Goal: Task Accomplishment & Management: Manage account settings

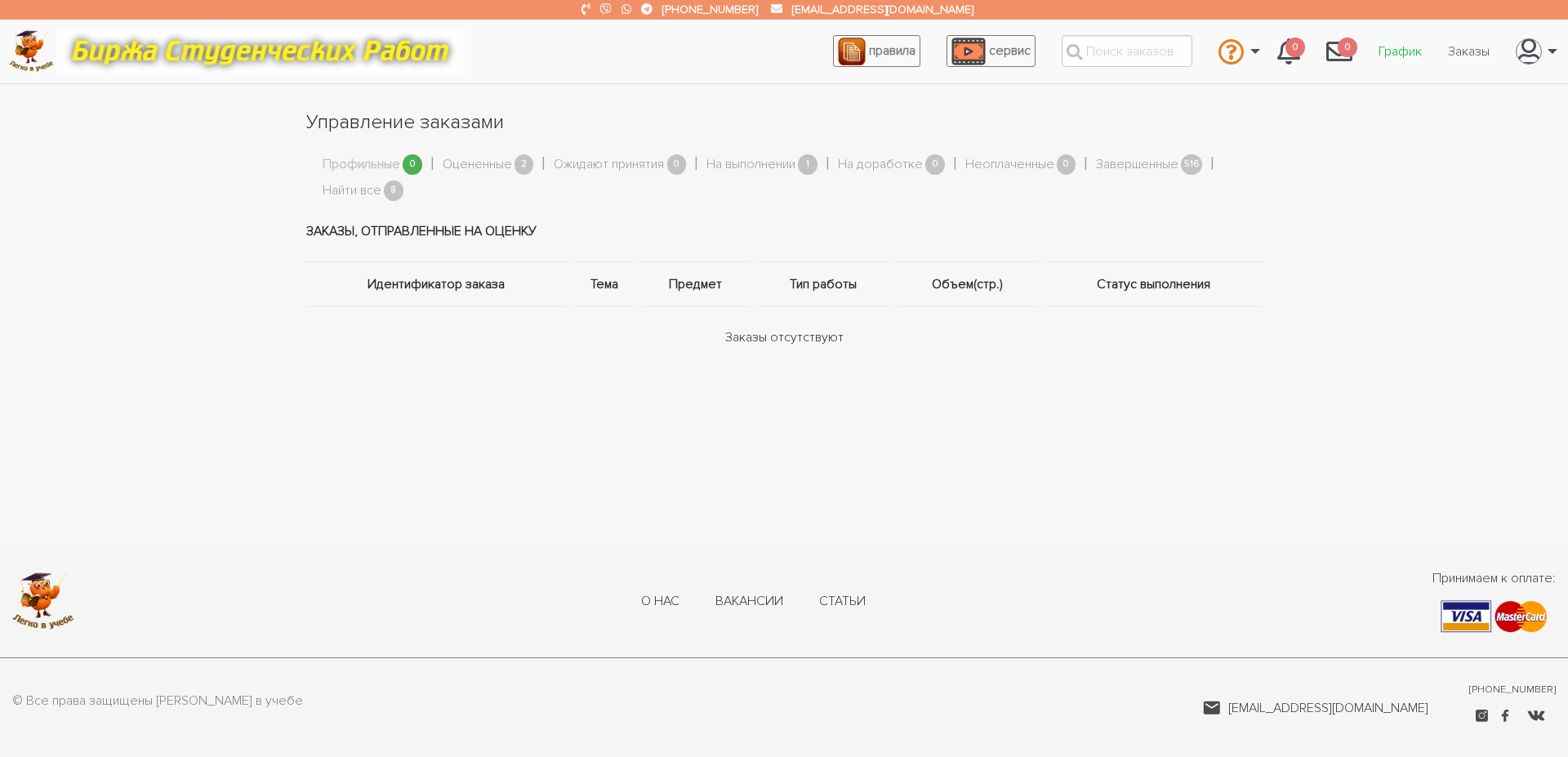
click at [1388, 47] on link "График" at bounding box center [1400, 52] width 69 height 31
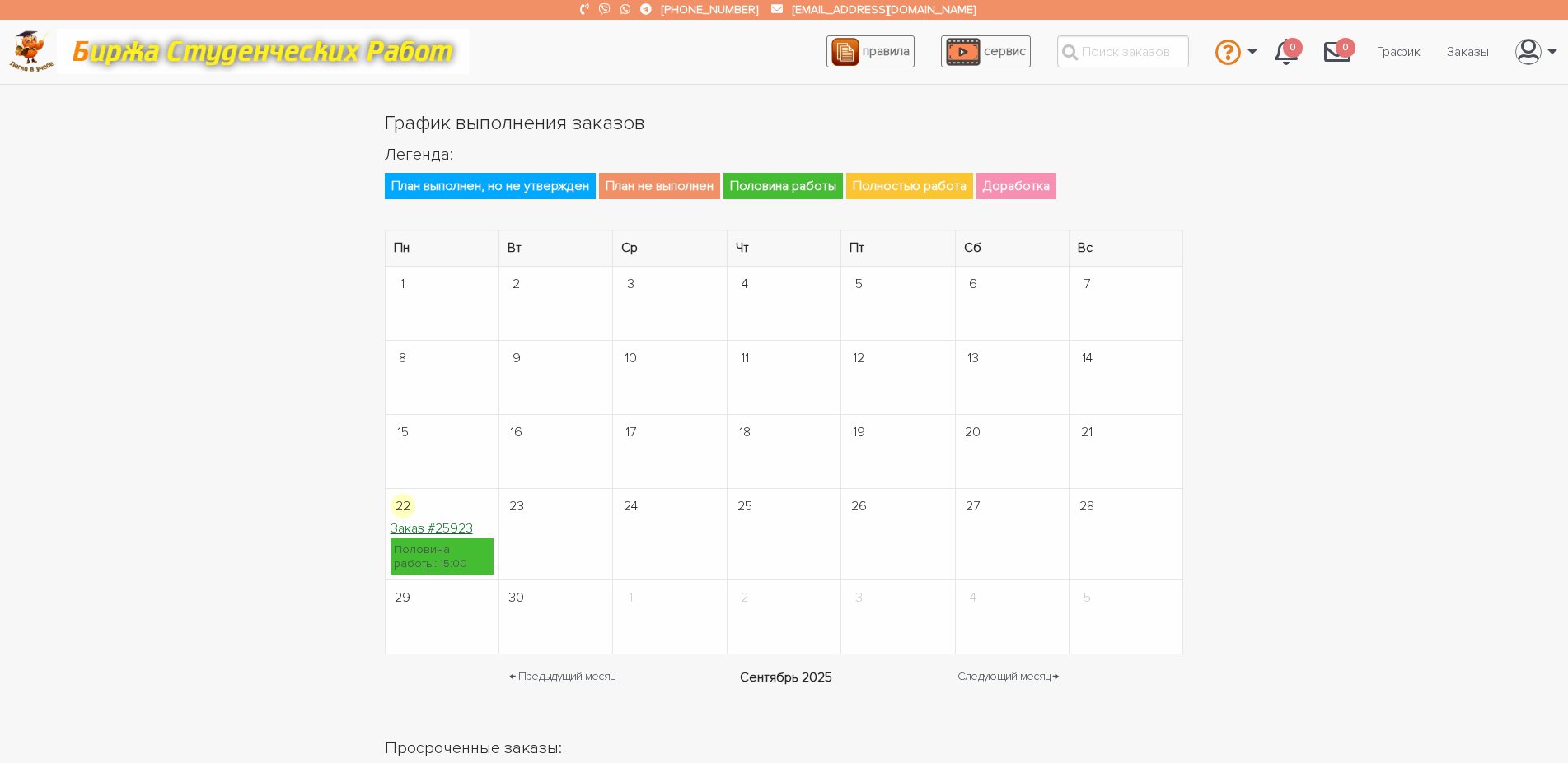
click at [412, 527] on link "Заказ #25923" at bounding box center [432, 529] width 83 height 17
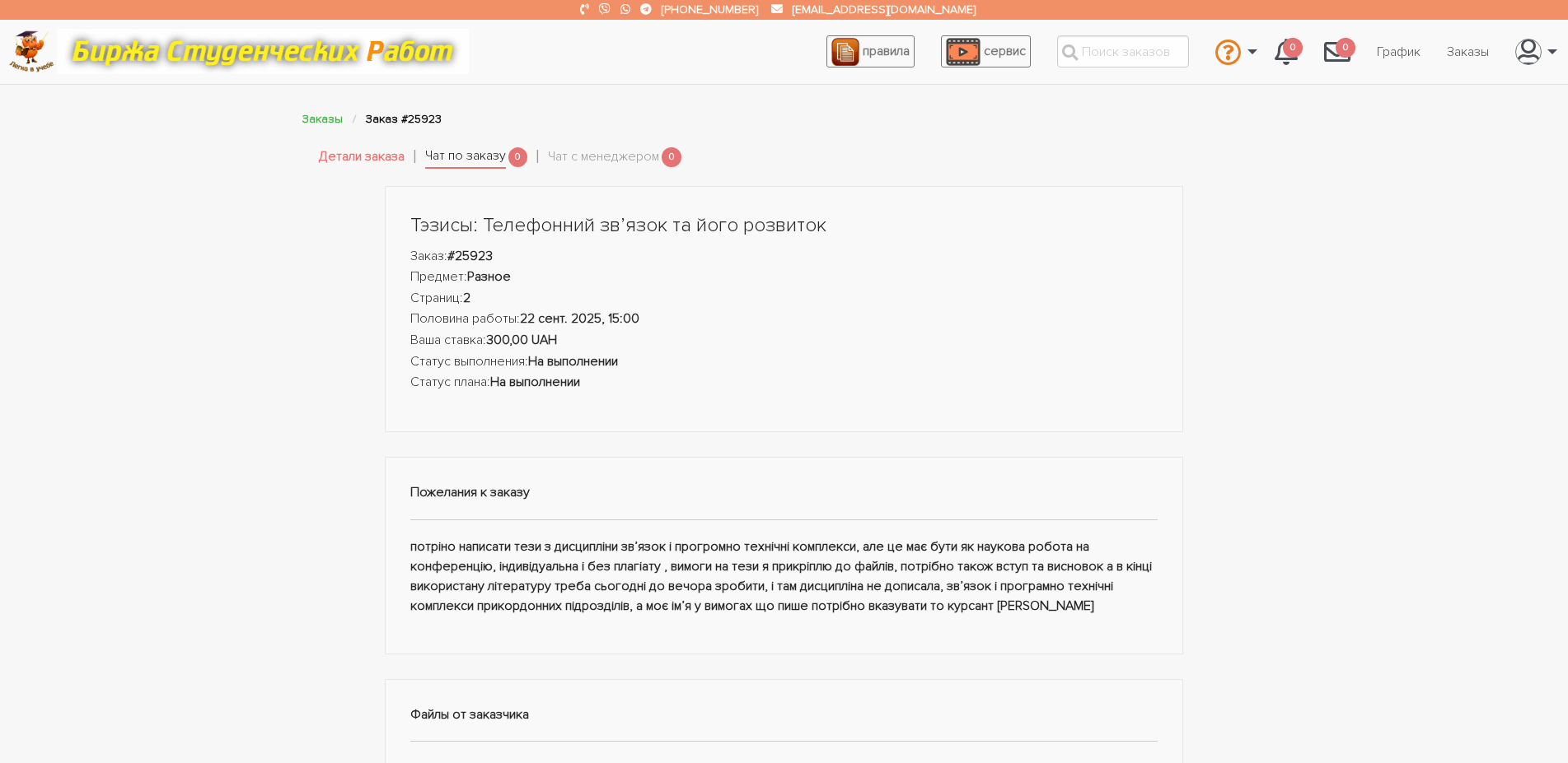
click at [501, 159] on link "Чат по заказу" at bounding box center [466, 157] width 81 height 23
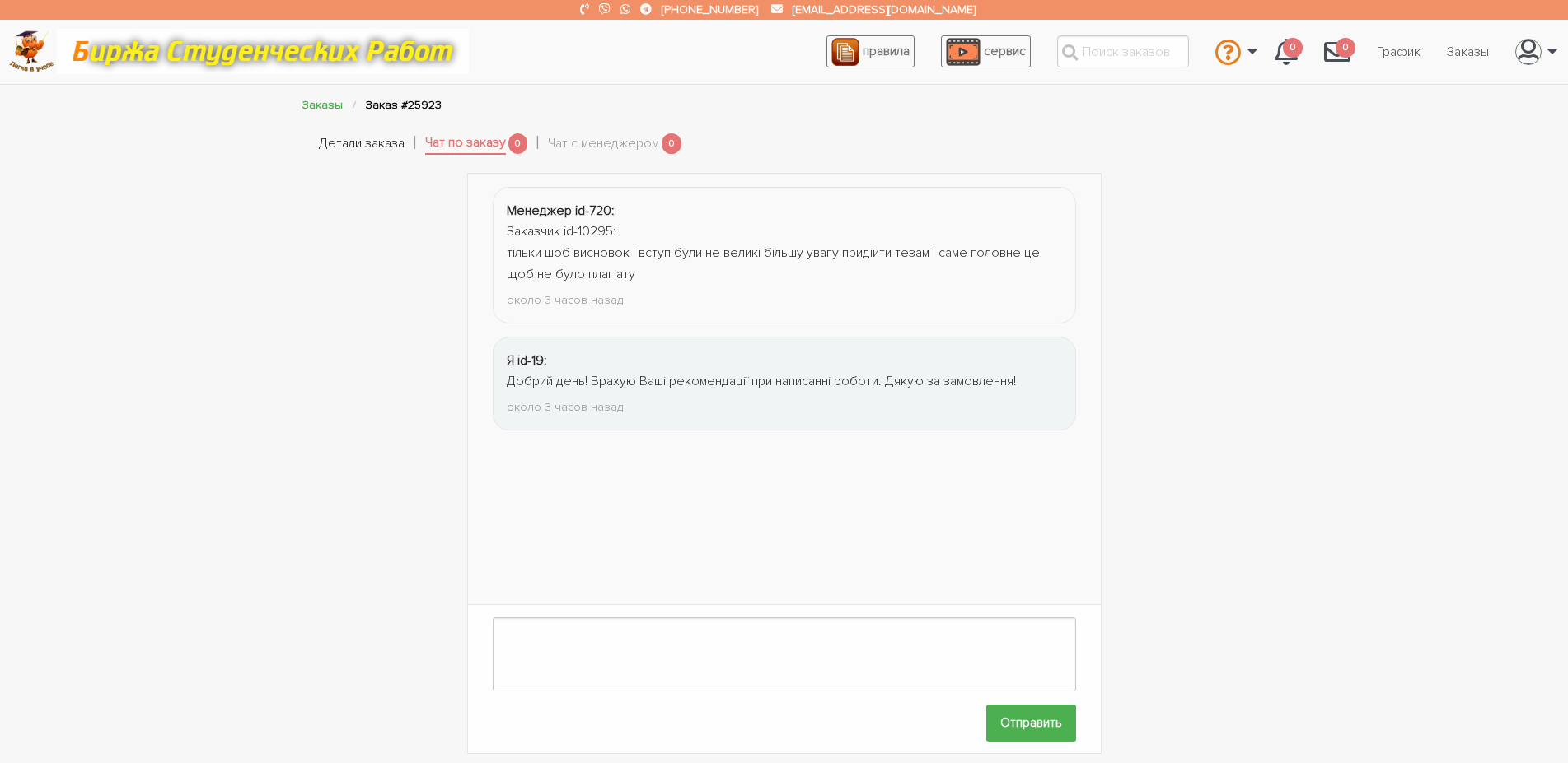
click at [400, 139] on link "Детали заказа" at bounding box center [361, 145] width 86 height 22
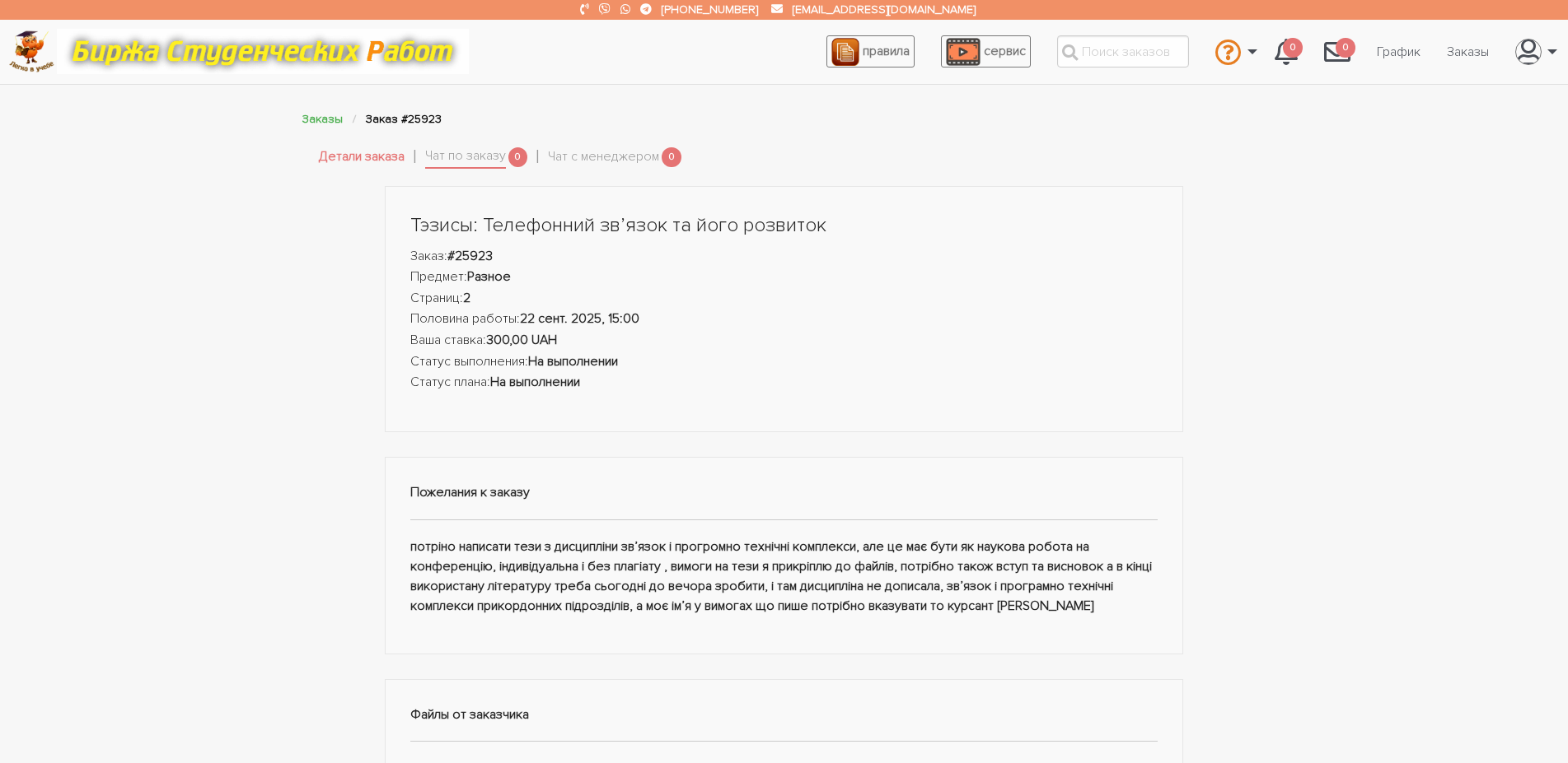
click at [351, 491] on div "Тэзисы: Телефонний звʼязок та його розвиток Заказ: #25923 Предмет: Разное Стран…" at bounding box center [784, 723] width 989 height 1073
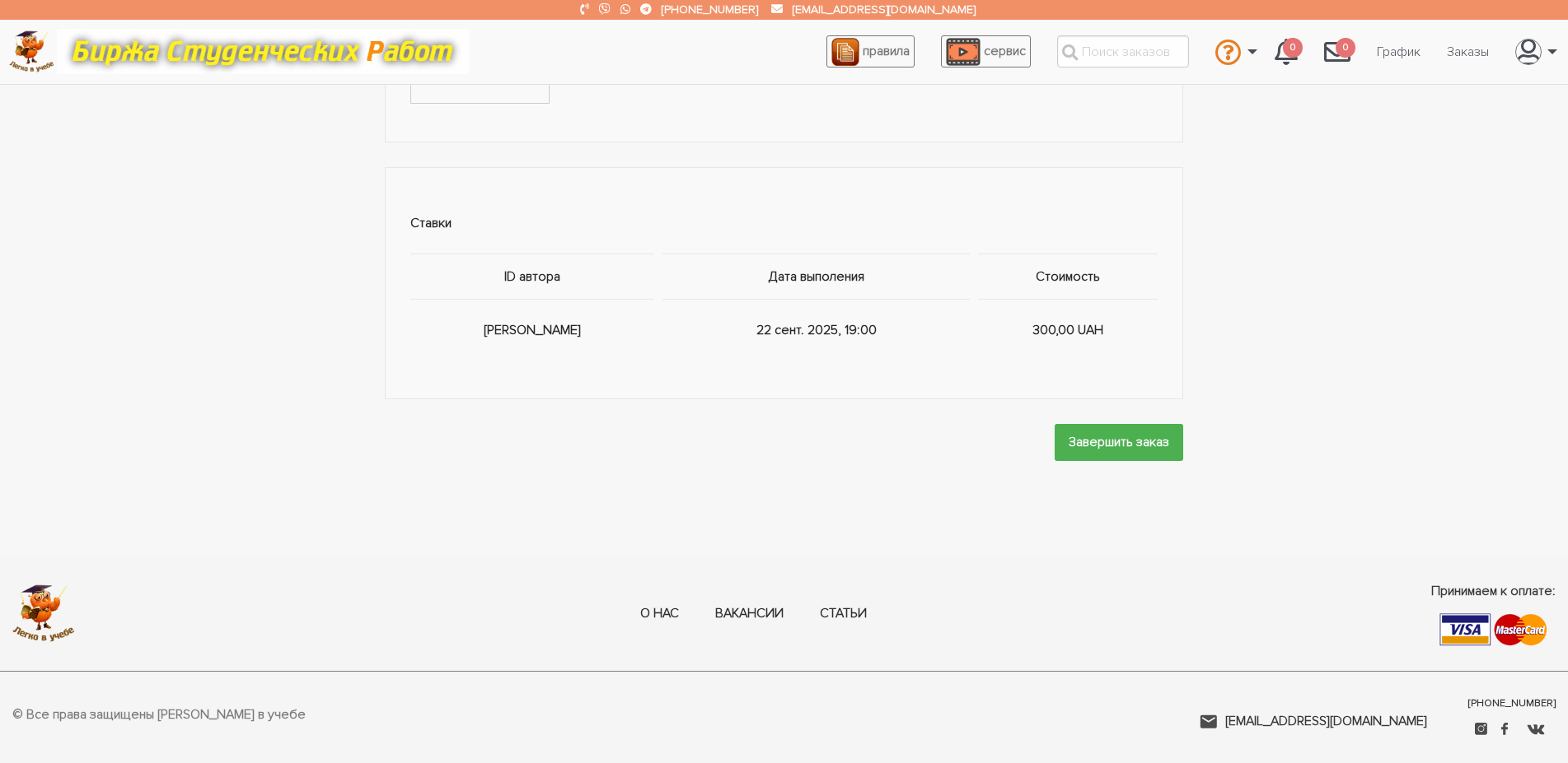
scroll to position [840, 0]
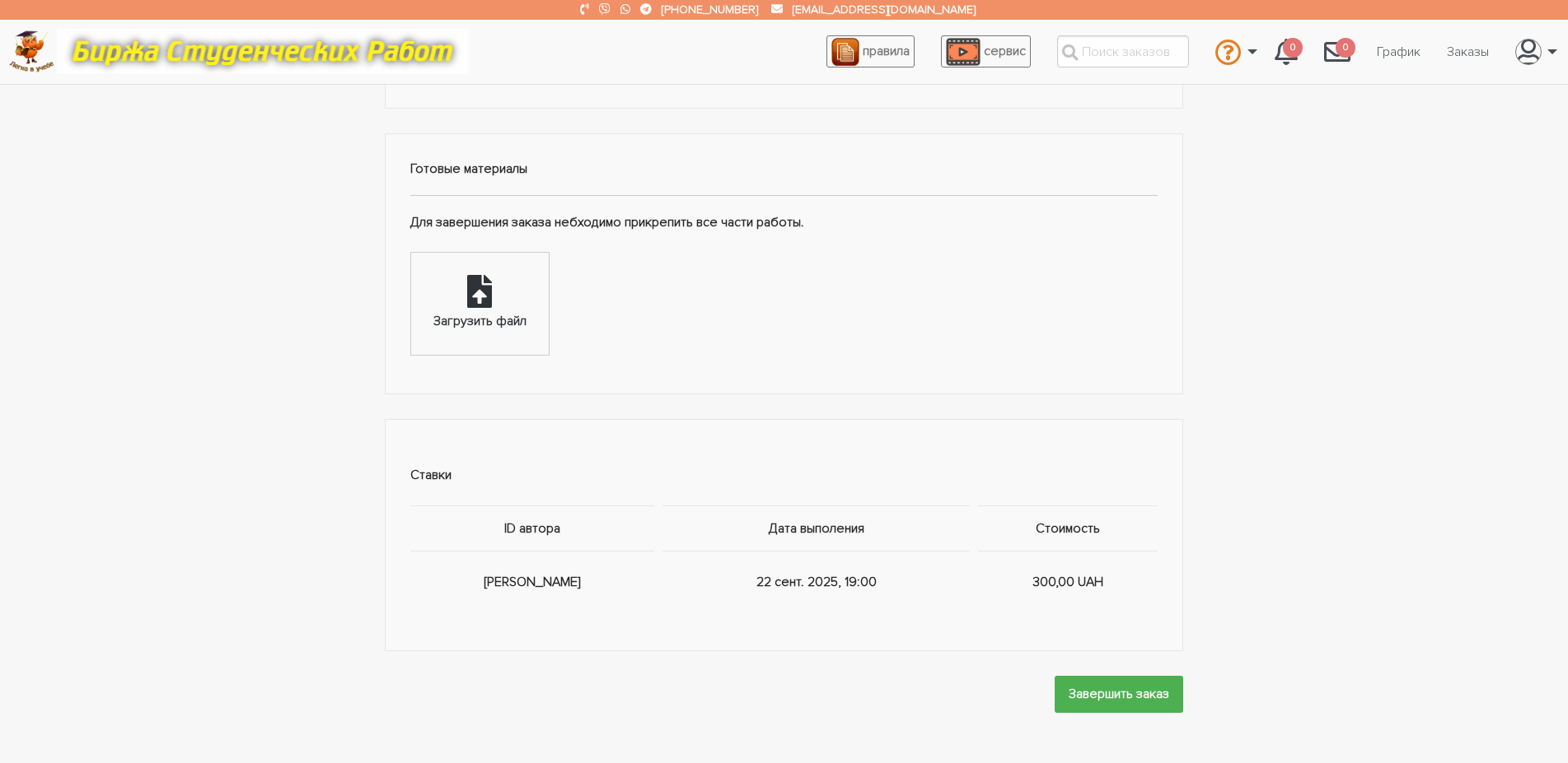
click at [487, 333] on div "Загрузить файл" at bounding box center [480, 322] width 94 height 22
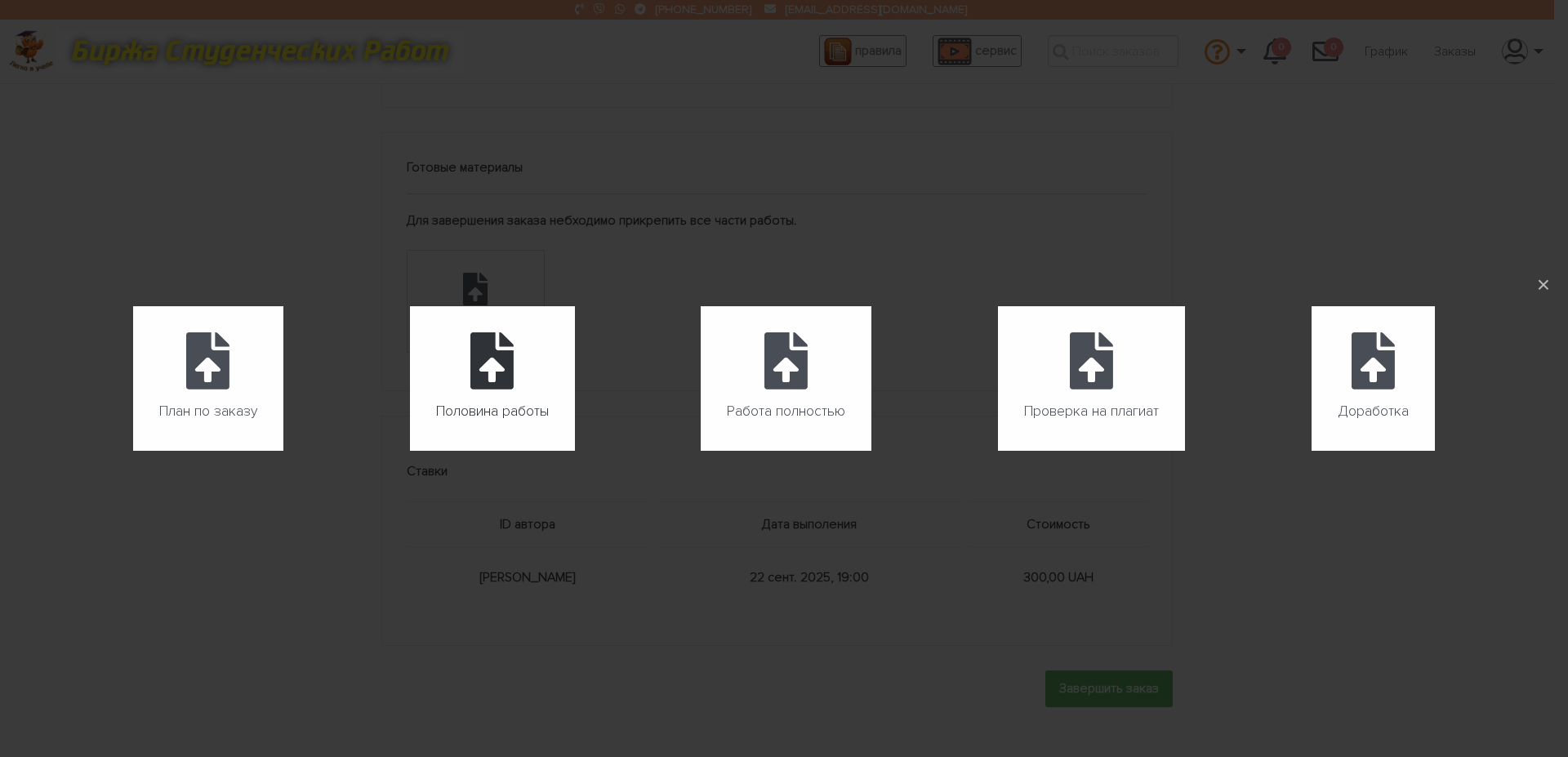
click at [499, 363] on icon at bounding box center [492, 360] width 43 height 58
click at [411, 451] on input "Половина работы" at bounding box center [410, 451] width 1 height 1
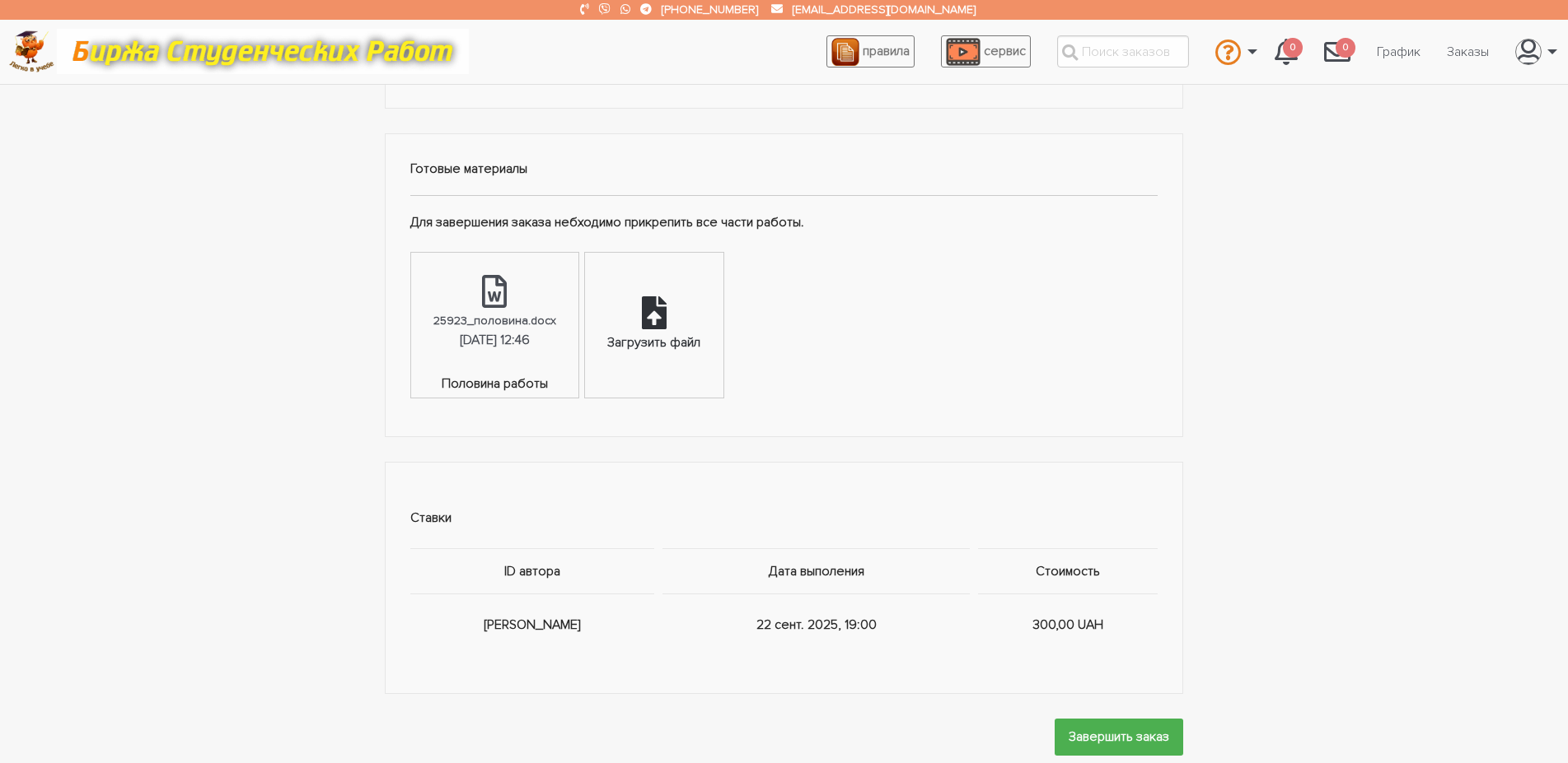
click at [686, 315] on div "Загрузить файл" at bounding box center [654, 325] width 138 height 144
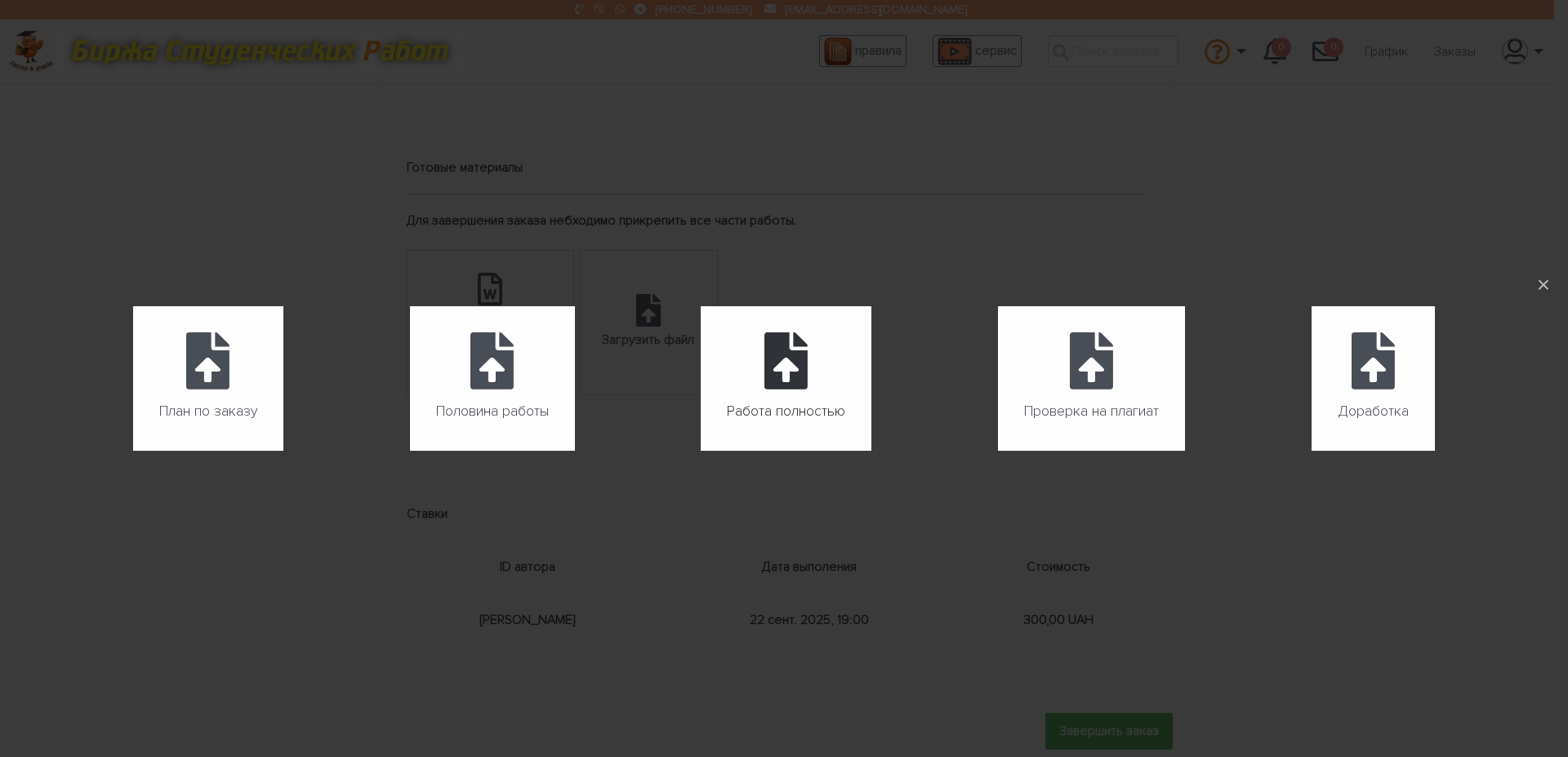
click at [807, 393] on label "Работа полностью" at bounding box center [786, 379] width 171 height 145
click at [702, 451] on input "Работа полностью" at bounding box center [701, 451] width 1 height 1
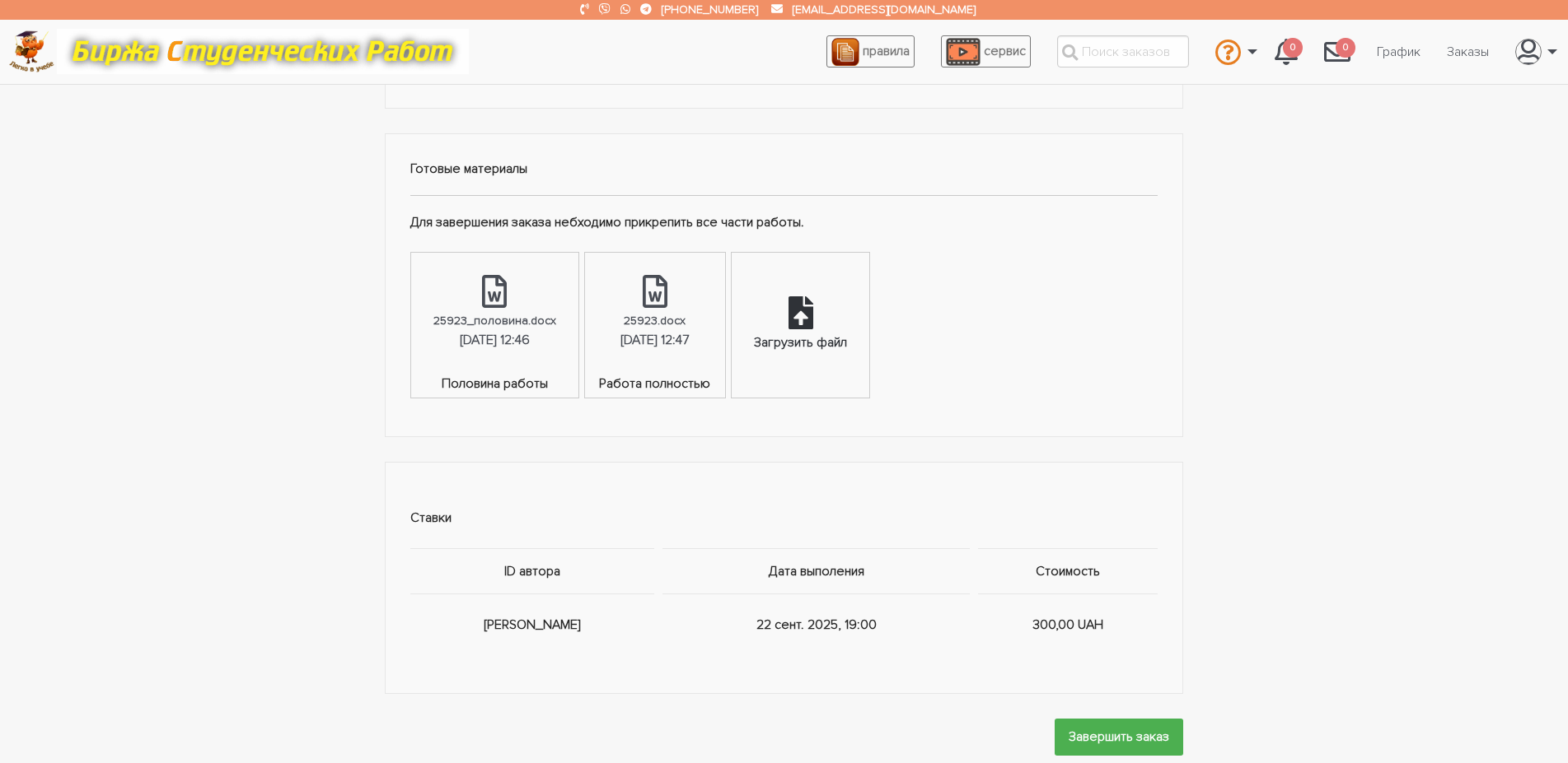
click at [842, 350] on div "Загрузить файл" at bounding box center [801, 325] width 138 height 144
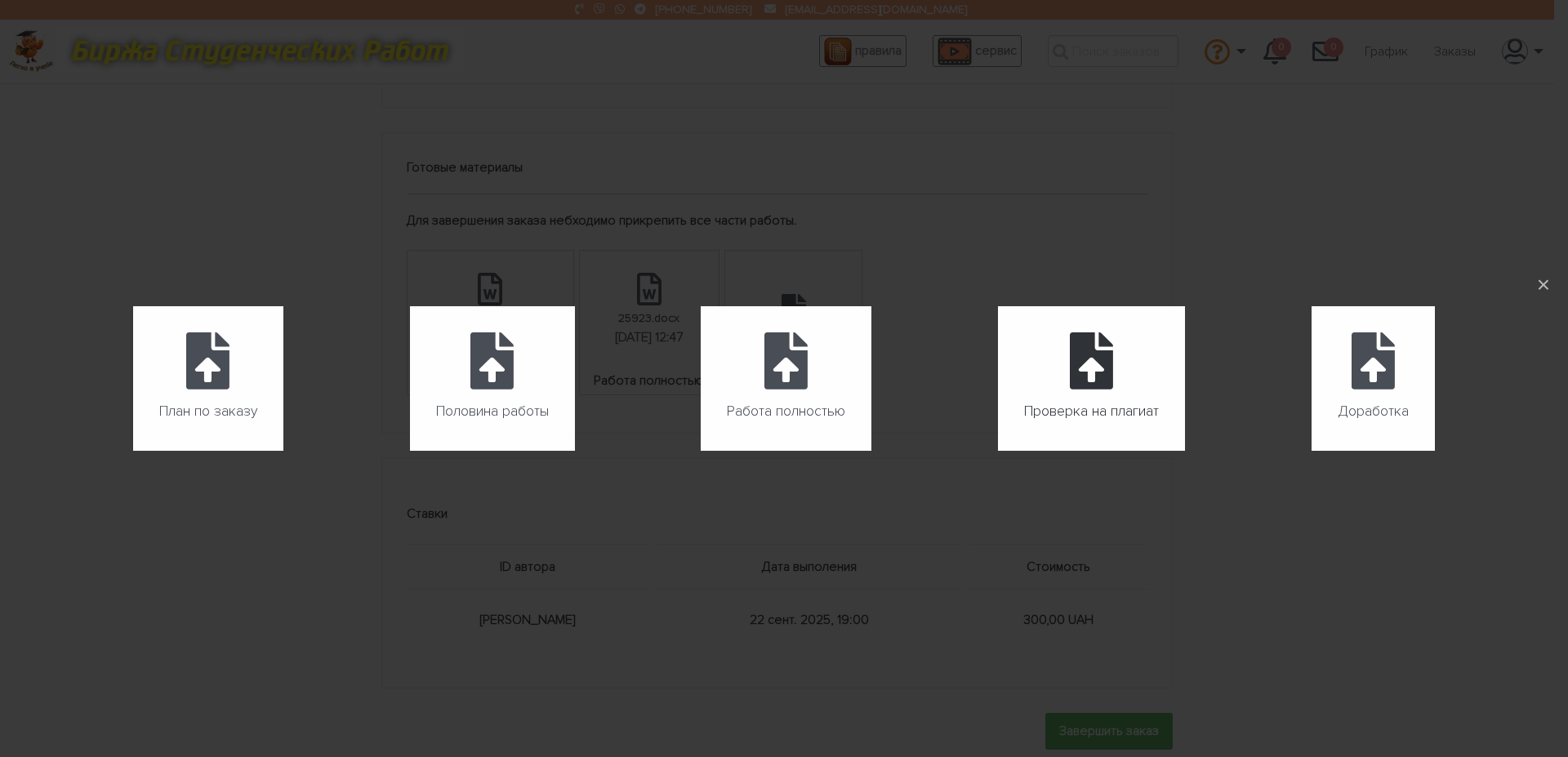
click at [1083, 411] on span "Проверка на плагиат" at bounding box center [1092, 411] width 135 height 26
click at [999, 451] on input "Проверка на плагиат" at bounding box center [998, 451] width 1 height 1
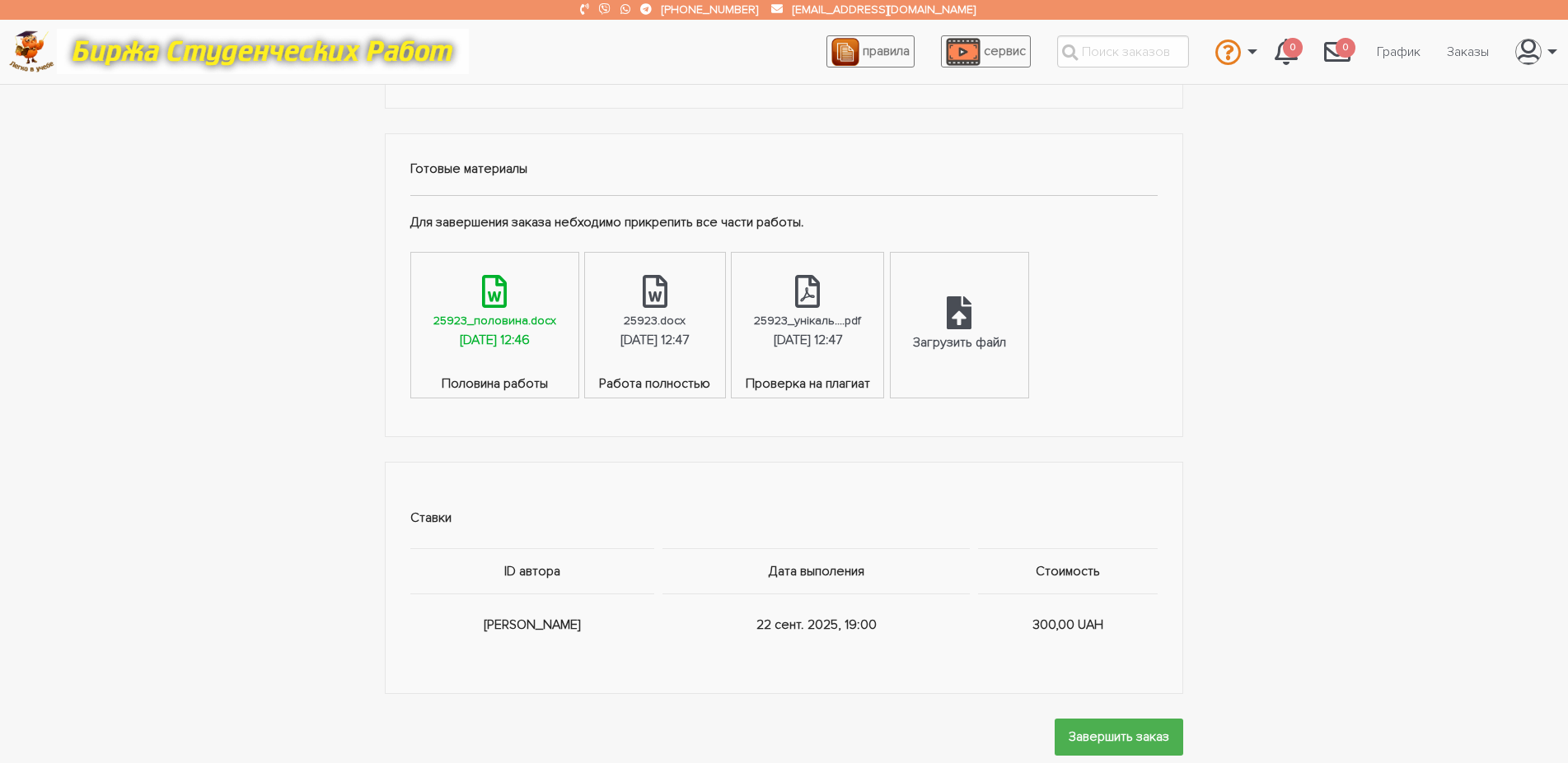
click at [506, 308] on icon at bounding box center [493, 290] width 25 height 32
click at [675, 330] on div "25923.docx" at bounding box center [654, 320] width 62 height 19
click at [819, 308] on icon at bounding box center [807, 290] width 25 height 32
click at [861, 330] on div "25923_унікаль....pdf" at bounding box center [807, 320] width 107 height 19
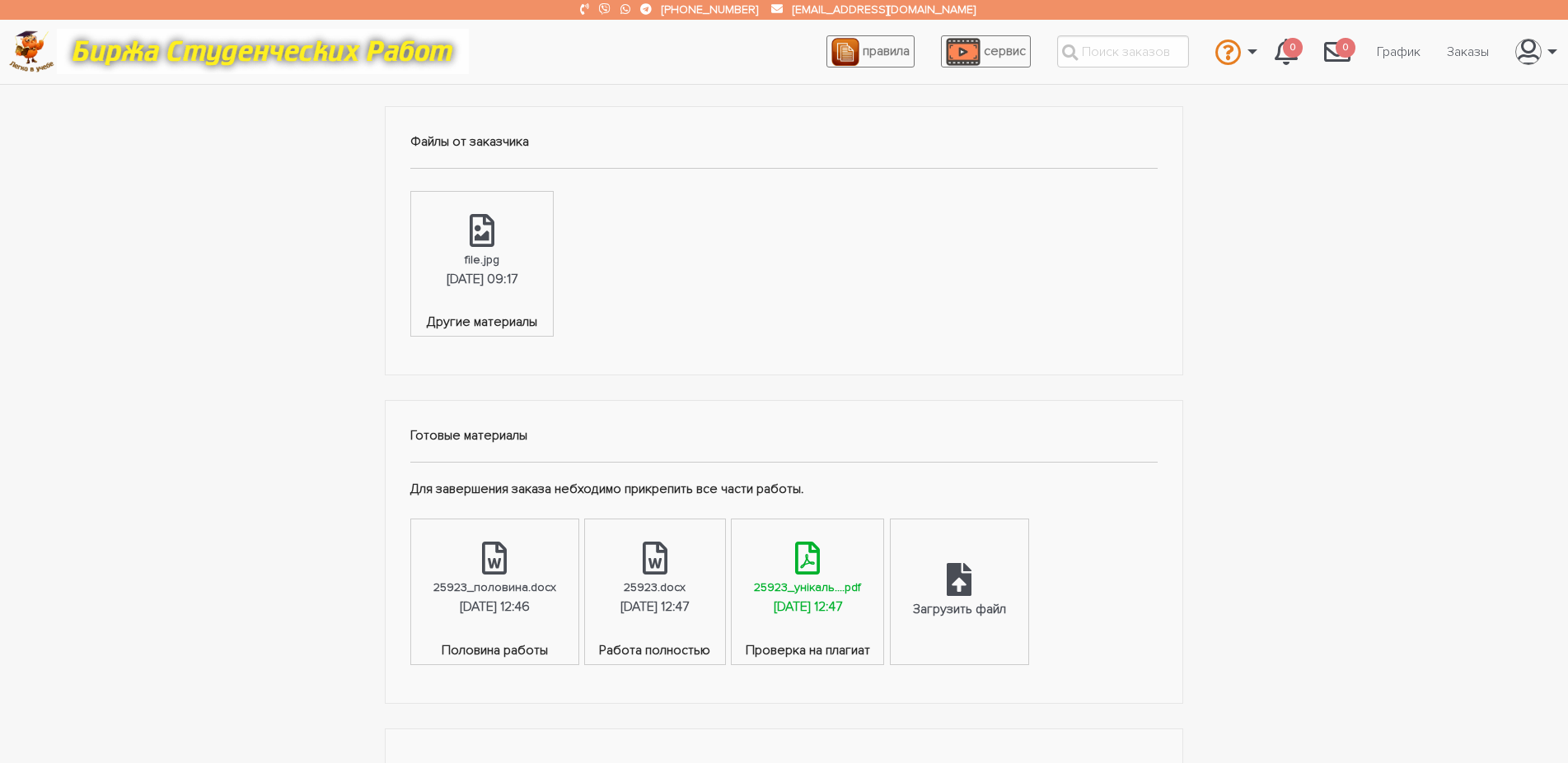
scroll to position [0, 0]
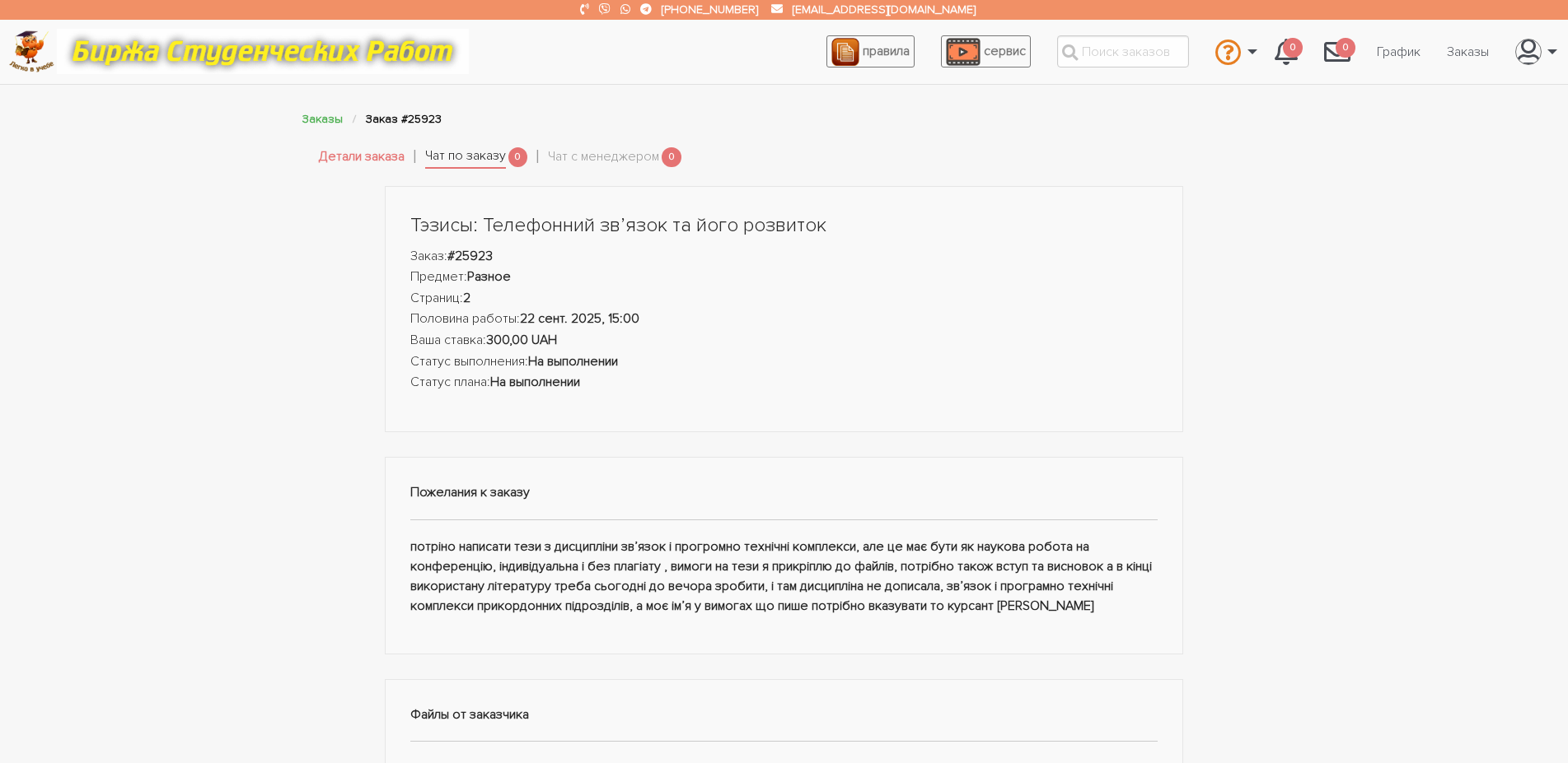
click at [462, 158] on link "Чат по заказу" at bounding box center [466, 157] width 81 height 23
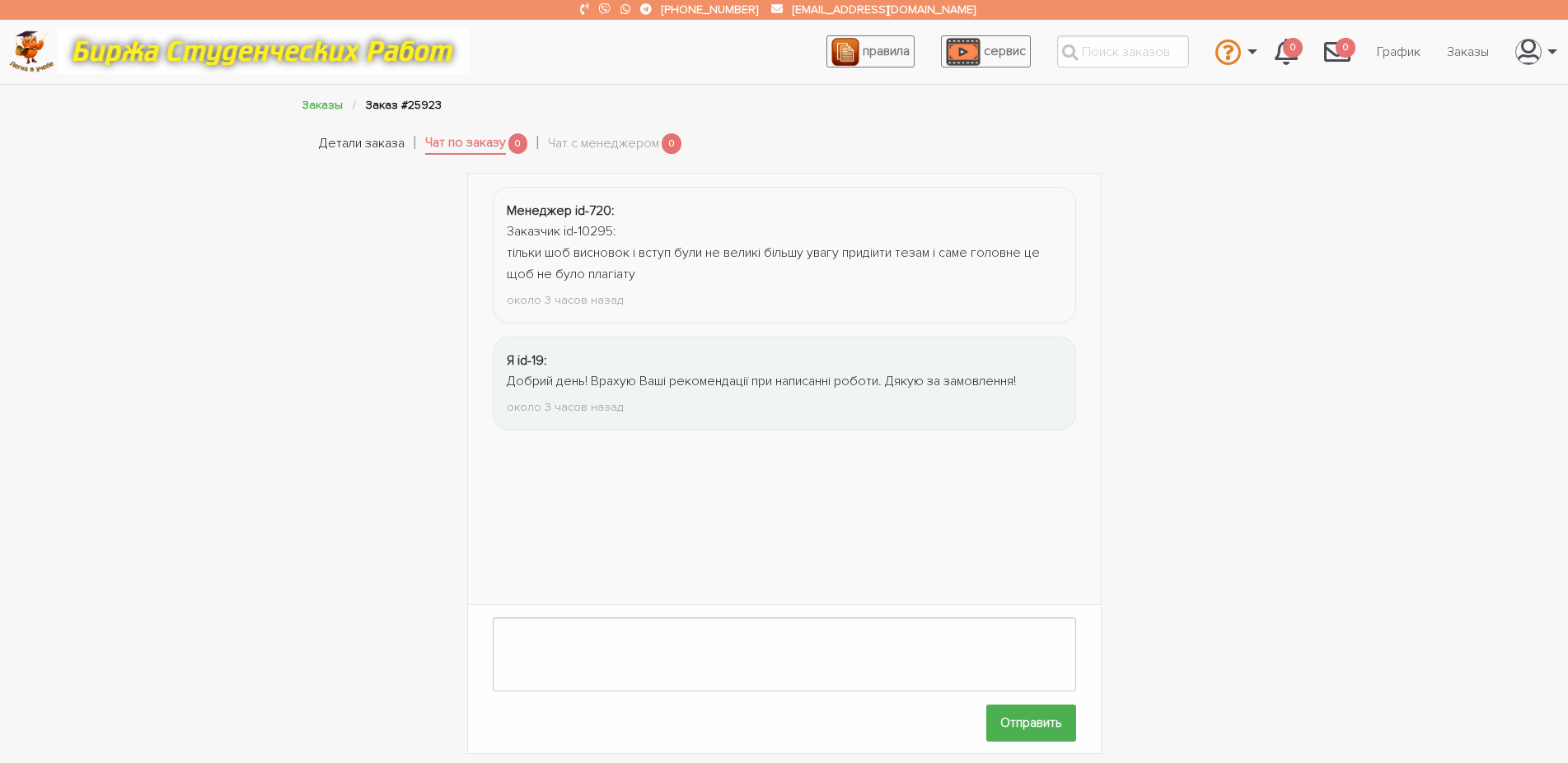
click at [370, 139] on link "Детали заказа" at bounding box center [361, 145] width 86 height 22
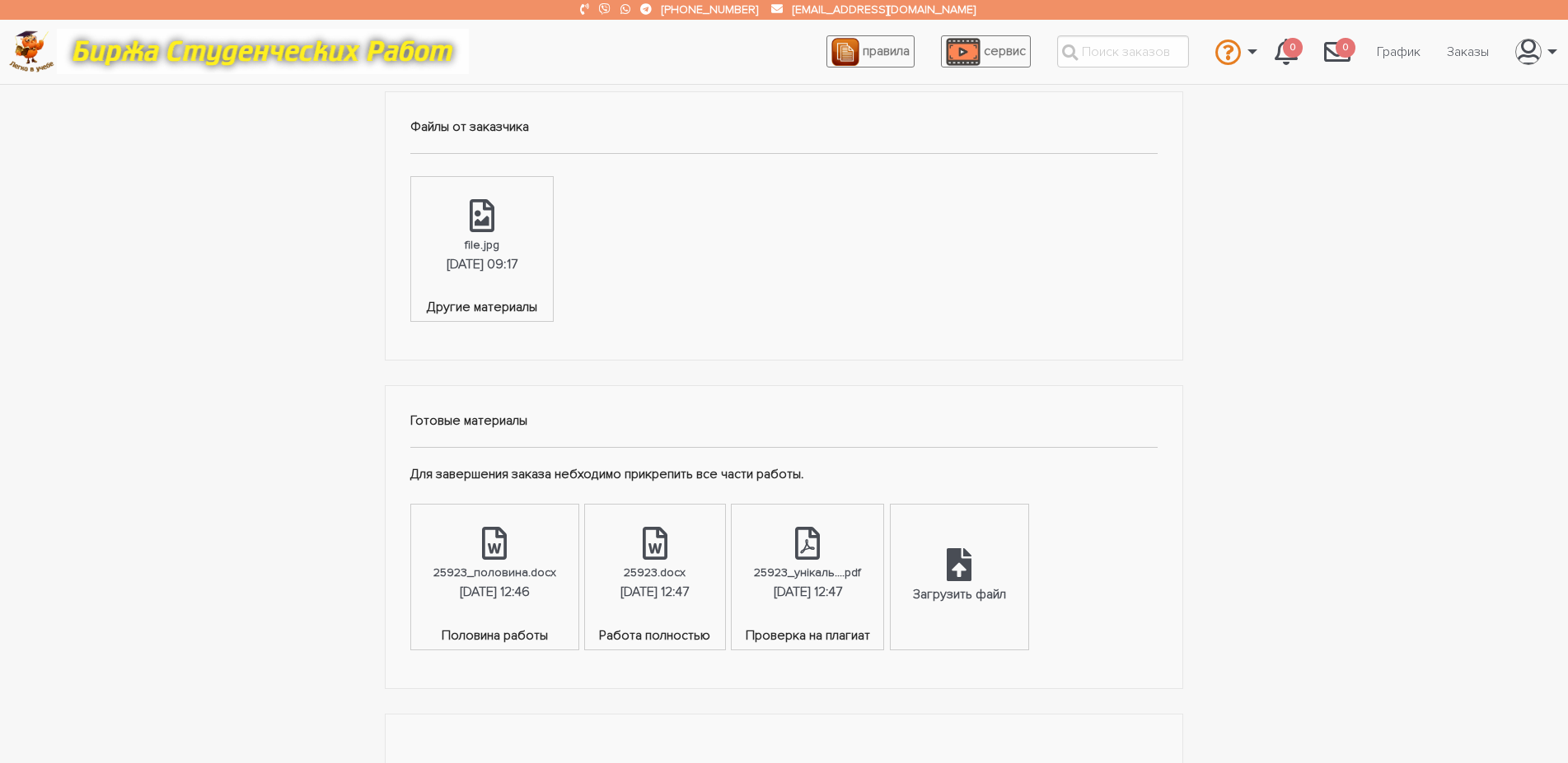
scroll to position [924, 0]
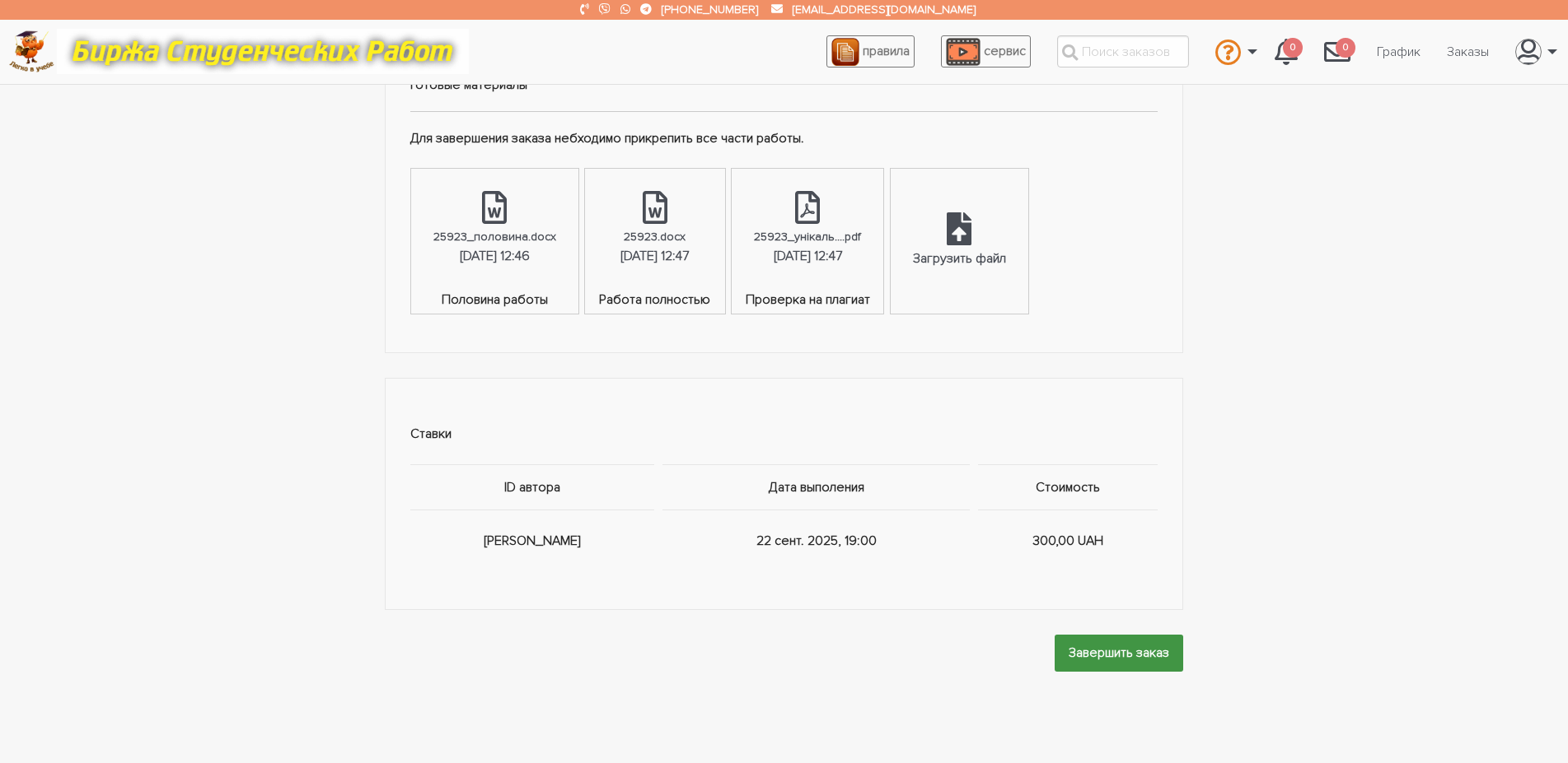
click at [1094, 672] on input "Завершить заказ" at bounding box center [1119, 654] width 128 height 37
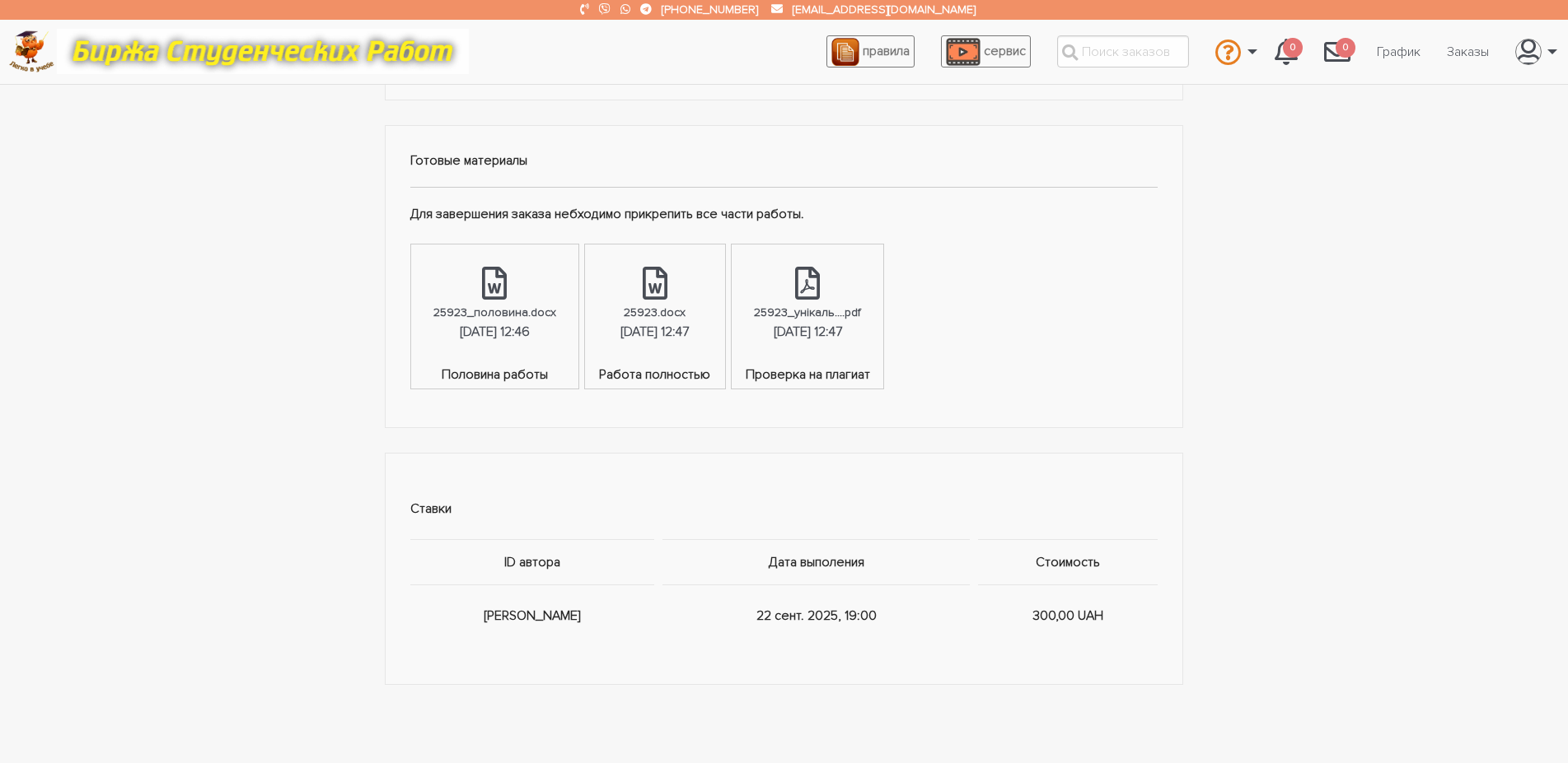
scroll to position [0, 0]
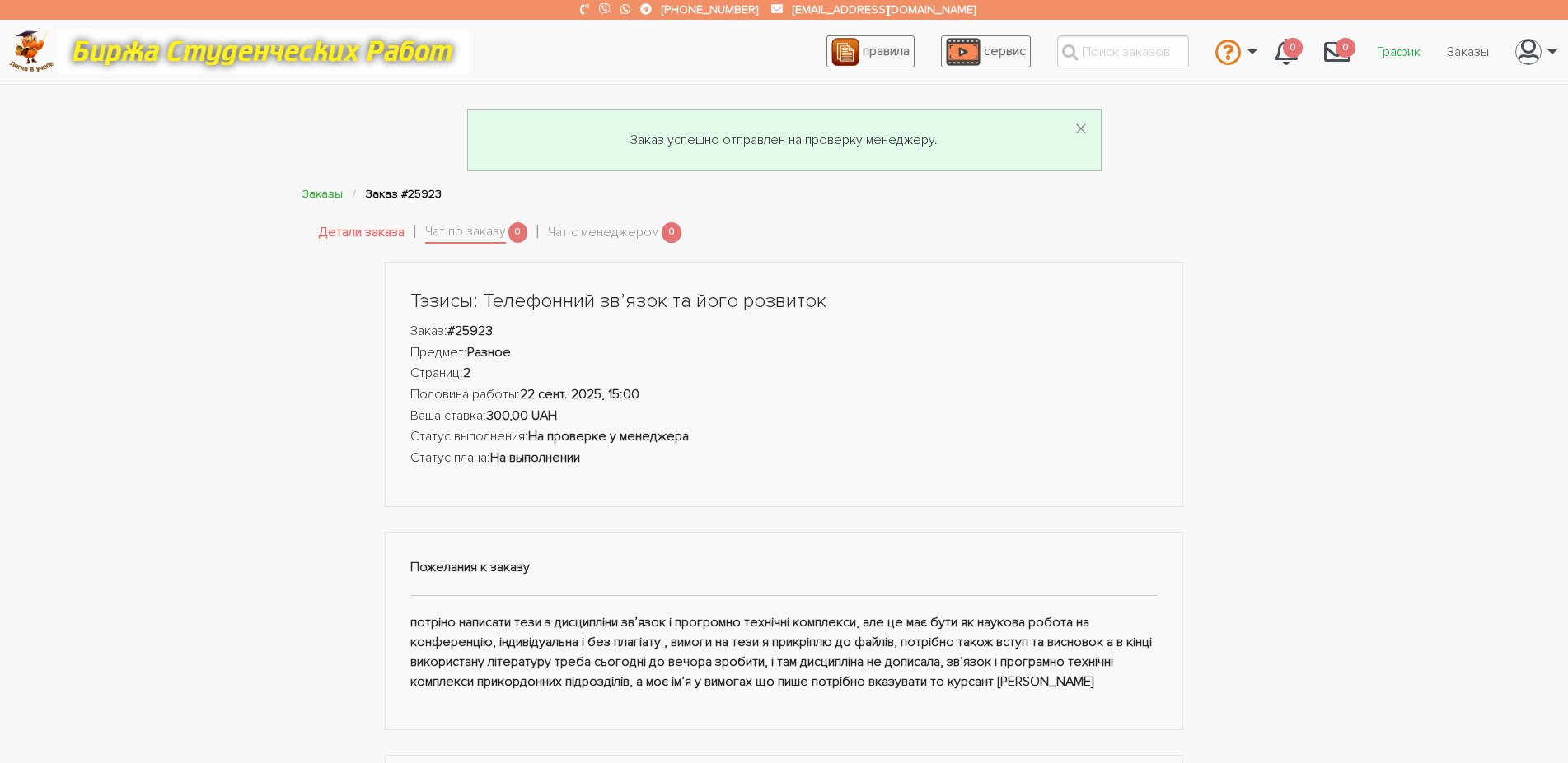
click at [1397, 40] on link "График" at bounding box center [1398, 52] width 70 height 32
